Goal: Task Accomplishment & Management: Use online tool/utility

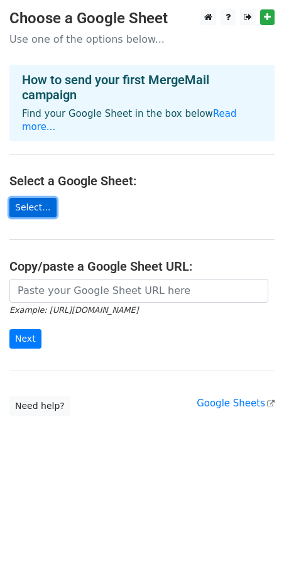
click at [33, 198] on link "Select..." at bounding box center [32, 207] width 47 height 19
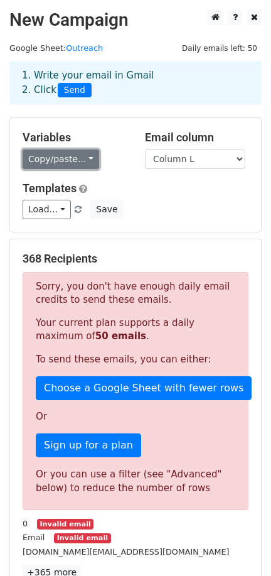
click at [45, 160] on link "Copy/paste..." at bounding box center [61, 159] width 77 height 19
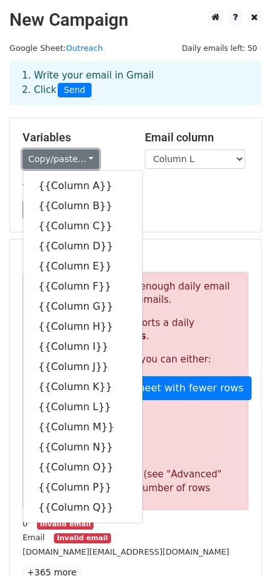
click at [46, 161] on link "Copy/paste..." at bounding box center [61, 159] width 77 height 19
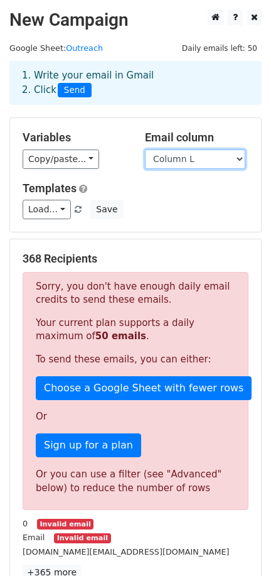
click at [163, 160] on select "Column A Column B Column C Column D Column E Column F Column G Column H Column …" at bounding box center [195, 159] width 101 height 19
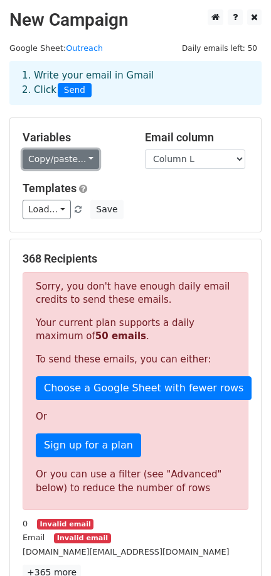
click at [53, 162] on link "Copy/paste..." at bounding box center [61, 159] width 77 height 19
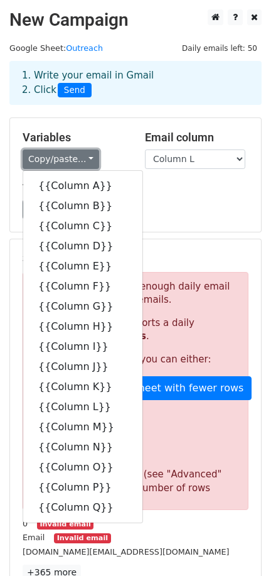
click at [57, 164] on link "Copy/paste..." at bounding box center [61, 159] width 77 height 19
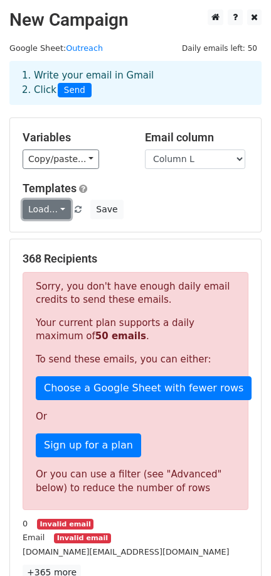
click at [47, 212] on link "Load..." at bounding box center [47, 209] width 48 height 19
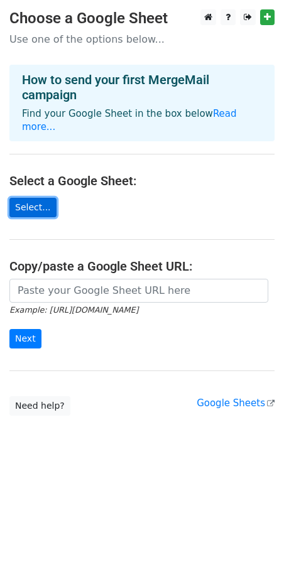
click at [38, 198] on link "Select..." at bounding box center [32, 207] width 47 height 19
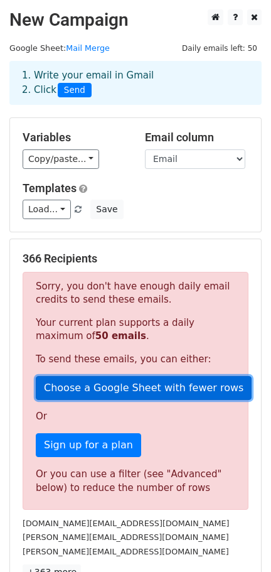
click at [90, 390] on link "Choose a Google Sheet with fewer rows" at bounding box center [144, 388] width 216 height 24
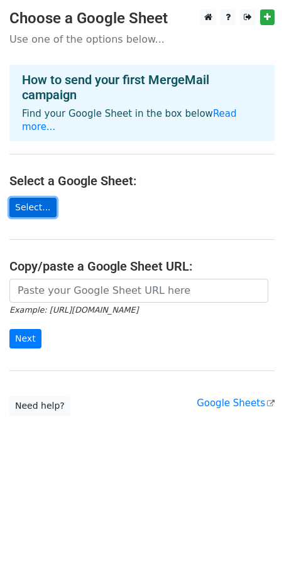
click at [28, 198] on link "Select..." at bounding box center [32, 207] width 47 height 19
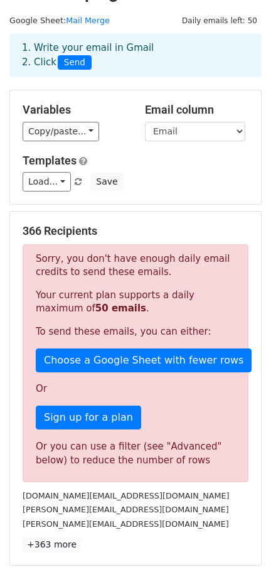
scroll to position [29, 0]
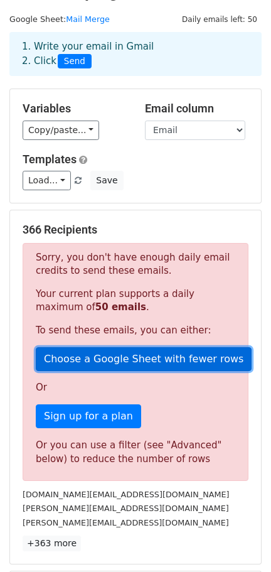
click at [121, 348] on link "Choose a Google Sheet with fewer rows" at bounding box center [144, 359] width 216 height 24
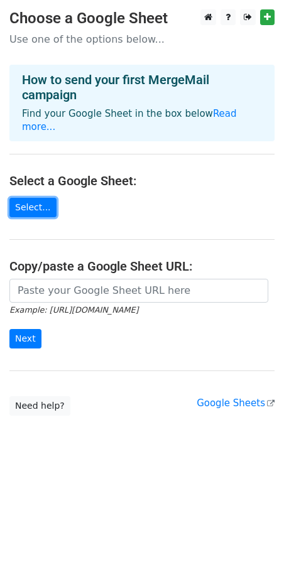
click at [33, 198] on link "Select..." at bounding box center [32, 207] width 47 height 19
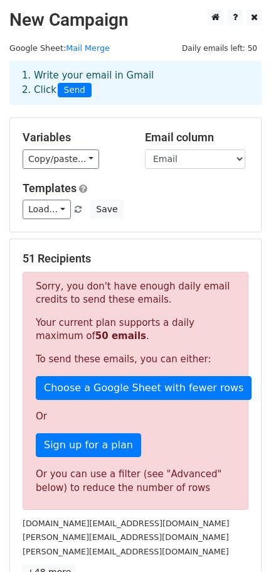
scroll to position [152, 0]
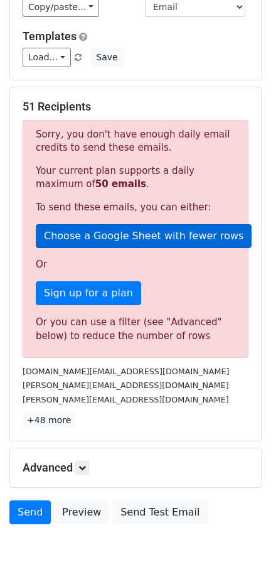
click at [90, 246] on div "Sorry, you don't have enough daily email credits to send these emails. Your cur…" at bounding box center [136, 239] width 226 height 238
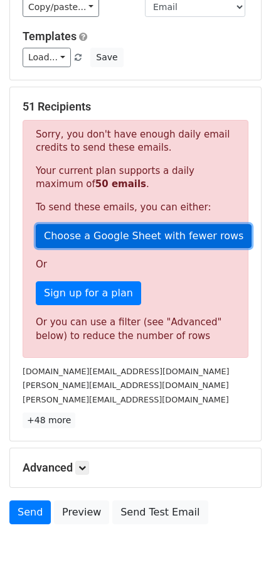
click at [93, 238] on link "Choose a Google Sheet with fewer rows" at bounding box center [144, 236] width 216 height 24
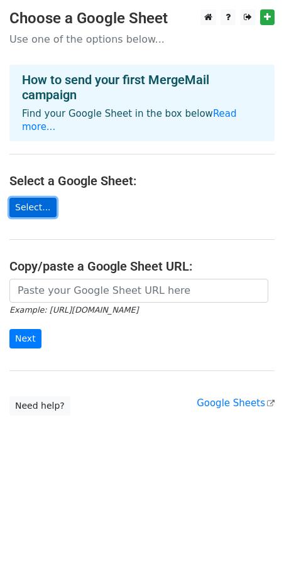
click at [30, 198] on link "Select..." at bounding box center [32, 207] width 47 height 19
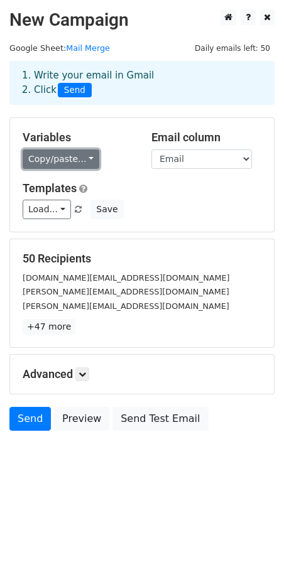
click at [70, 164] on link "Copy/paste..." at bounding box center [61, 159] width 77 height 19
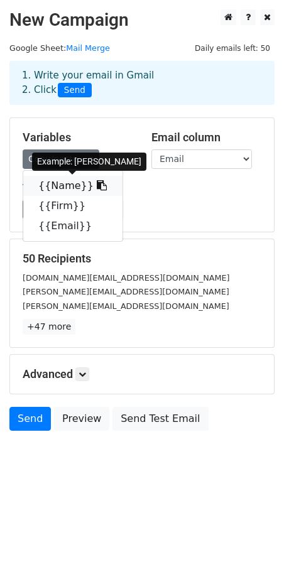
click at [79, 177] on link "{{Name}}" at bounding box center [72, 186] width 99 height 20
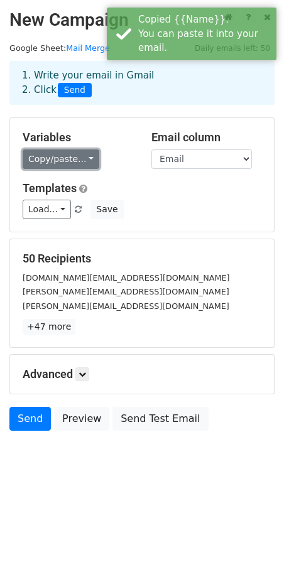
click at [79, 161] on link "Copy/paste..." at bounding box center [61, 159] width 77 height 19
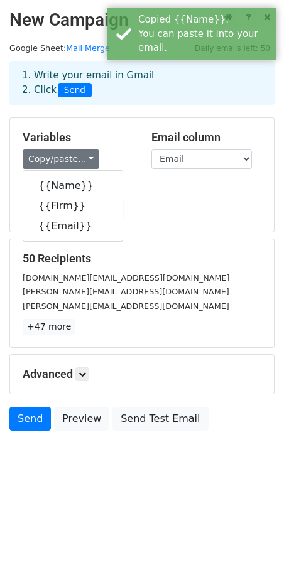
click at [164, 204] on div "Load... No templates saved Save" at bounding box center [142, 209] width 258 height 19
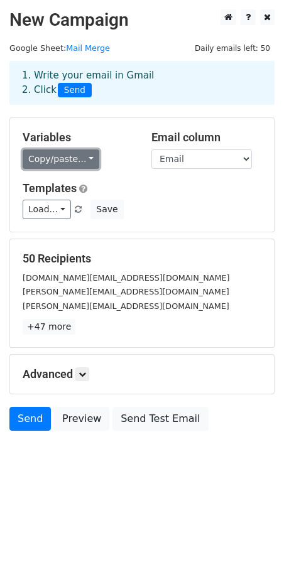
click at [85, 160] on link "Copy/paste..." at bounding box center [61, 159] width 77 height 19
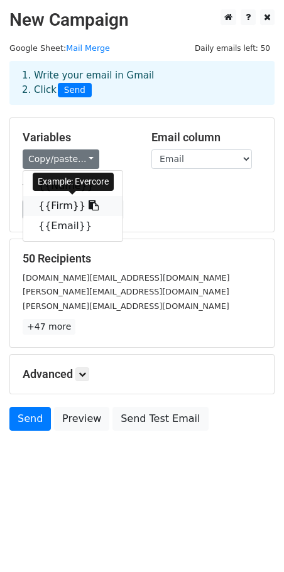
click at [89, 201] on icon at bounding box center [94, 205] width 10 height 10
